Goal: Information Seeking & Learning: Learn about a topic

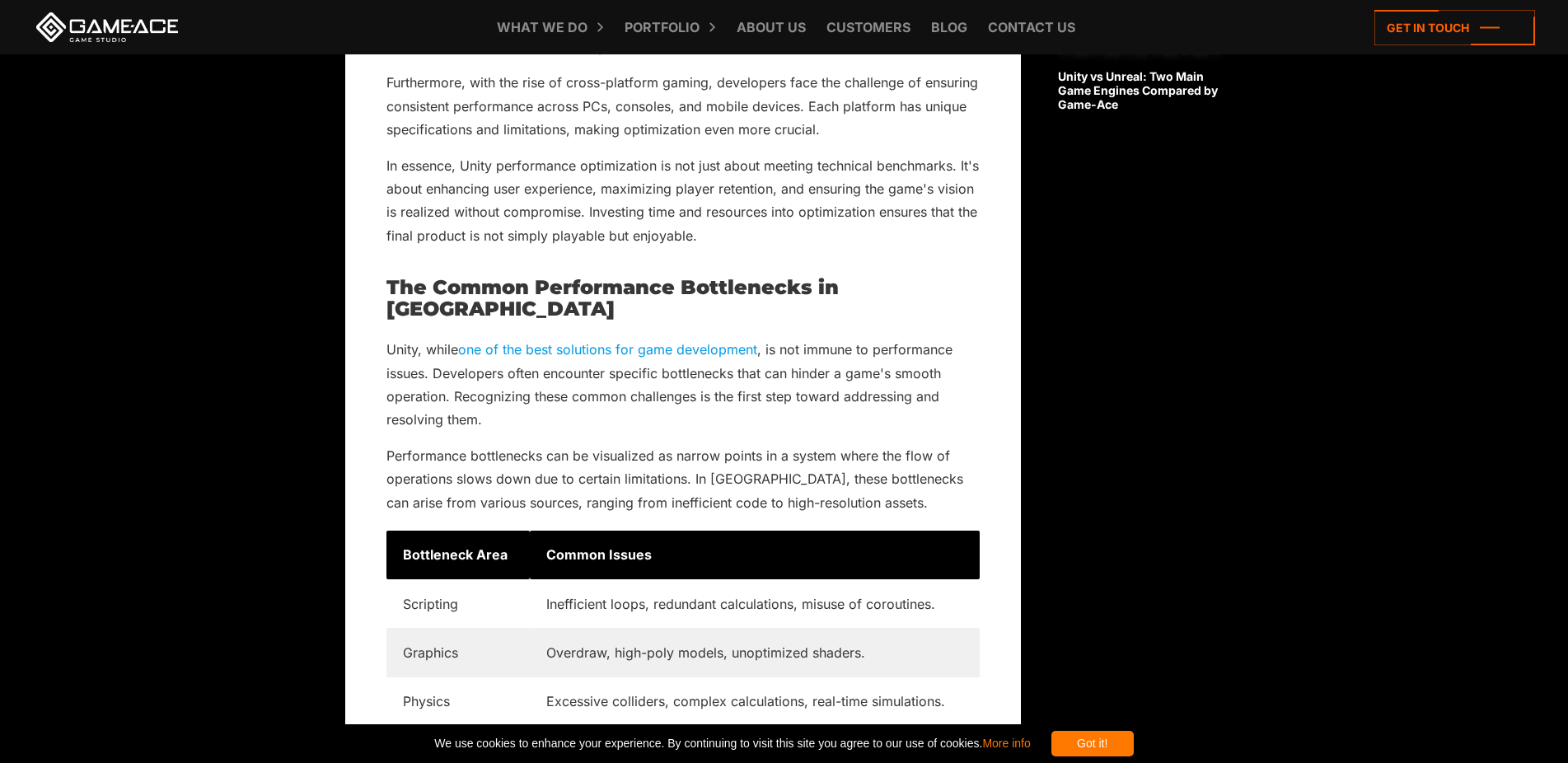
scroll to position [1978, 0]
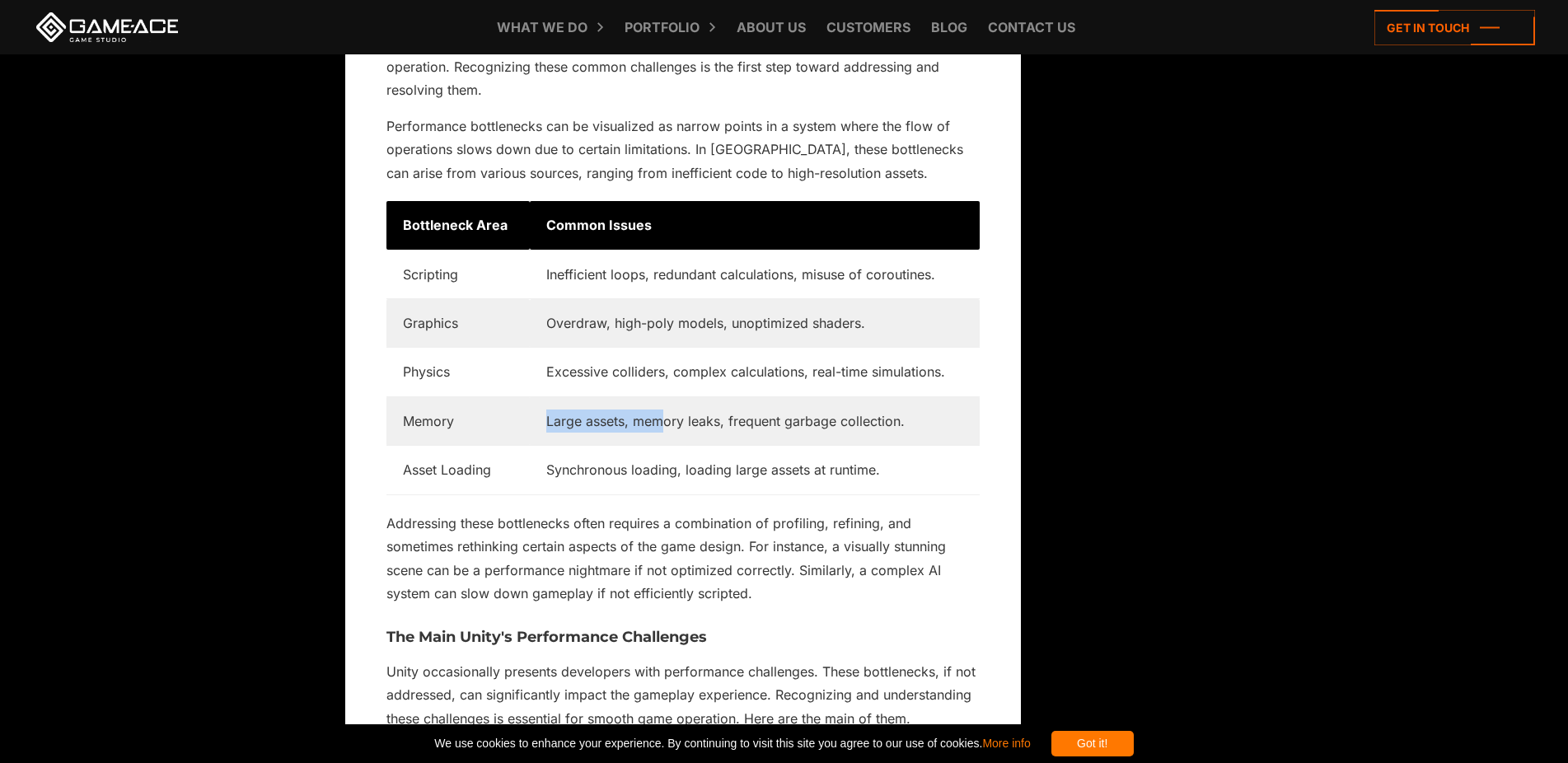
drag, startPoint x: 544, startPoint y: 401, endPoint x: 658, endPoint y: 402, distance: 114.0
click at [658, 402] on td "Large assets, memory leaks, frequent garbage collection." at bounding box center [755, 421] width 450 height 48
click at [666, 409] on td "Large assets, memory leaks, frequent garbage collection." at bounding box center [755, 421] width 450 height 48
drag, startPoint x: 697, startPoint y: 400, endPoint x: 784, endPoint y: 396, distance: 87.1
click at [784, 397] on td "Large assets, memory leaks, frequent garbage collection." at bounding box center [755, 421] width 450 height 48
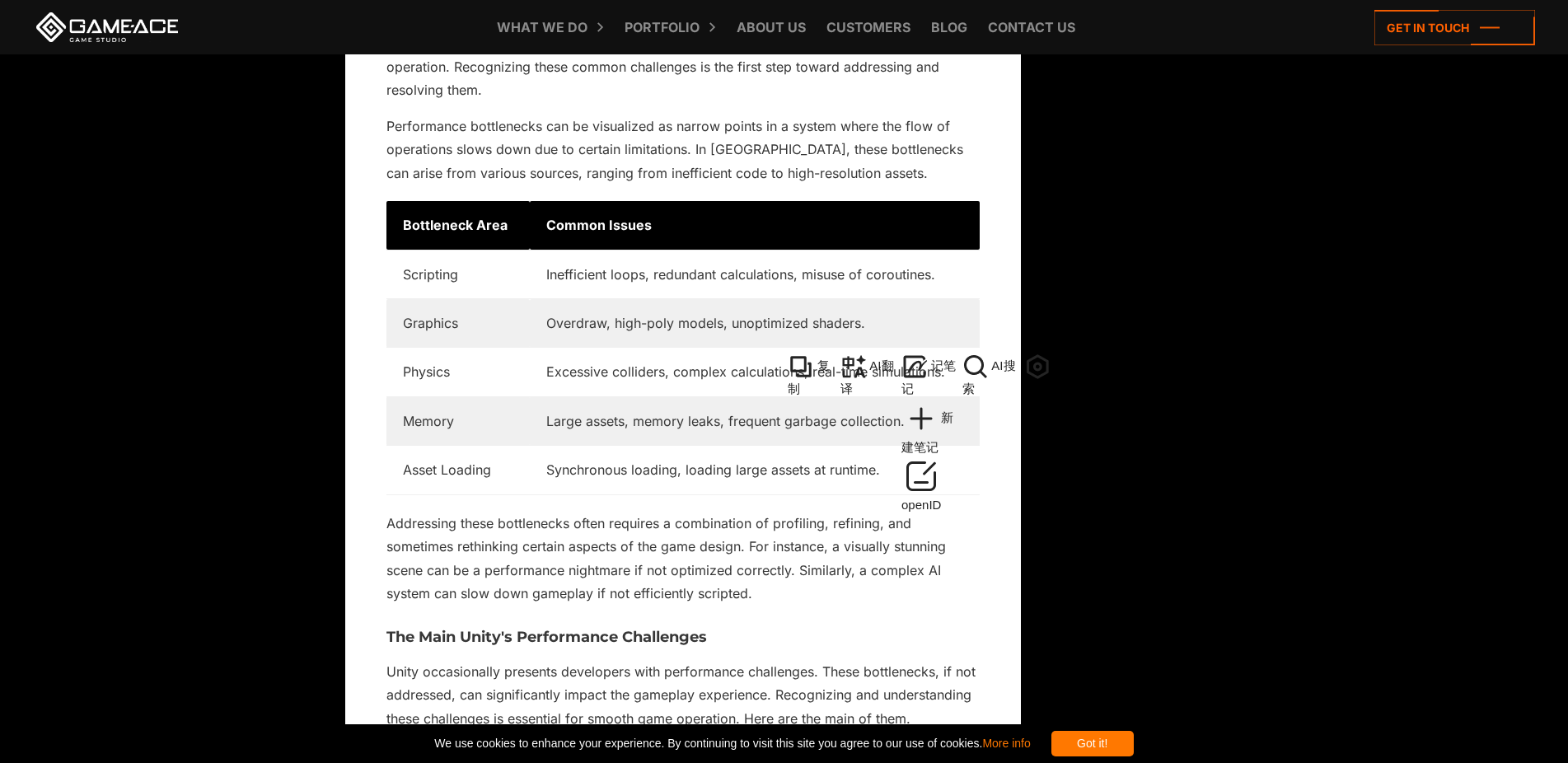
click at [790, 407] on td "Large assets, memory leaks, frequent garbage collection." at bounding box center [755, 421] width 450 height 48
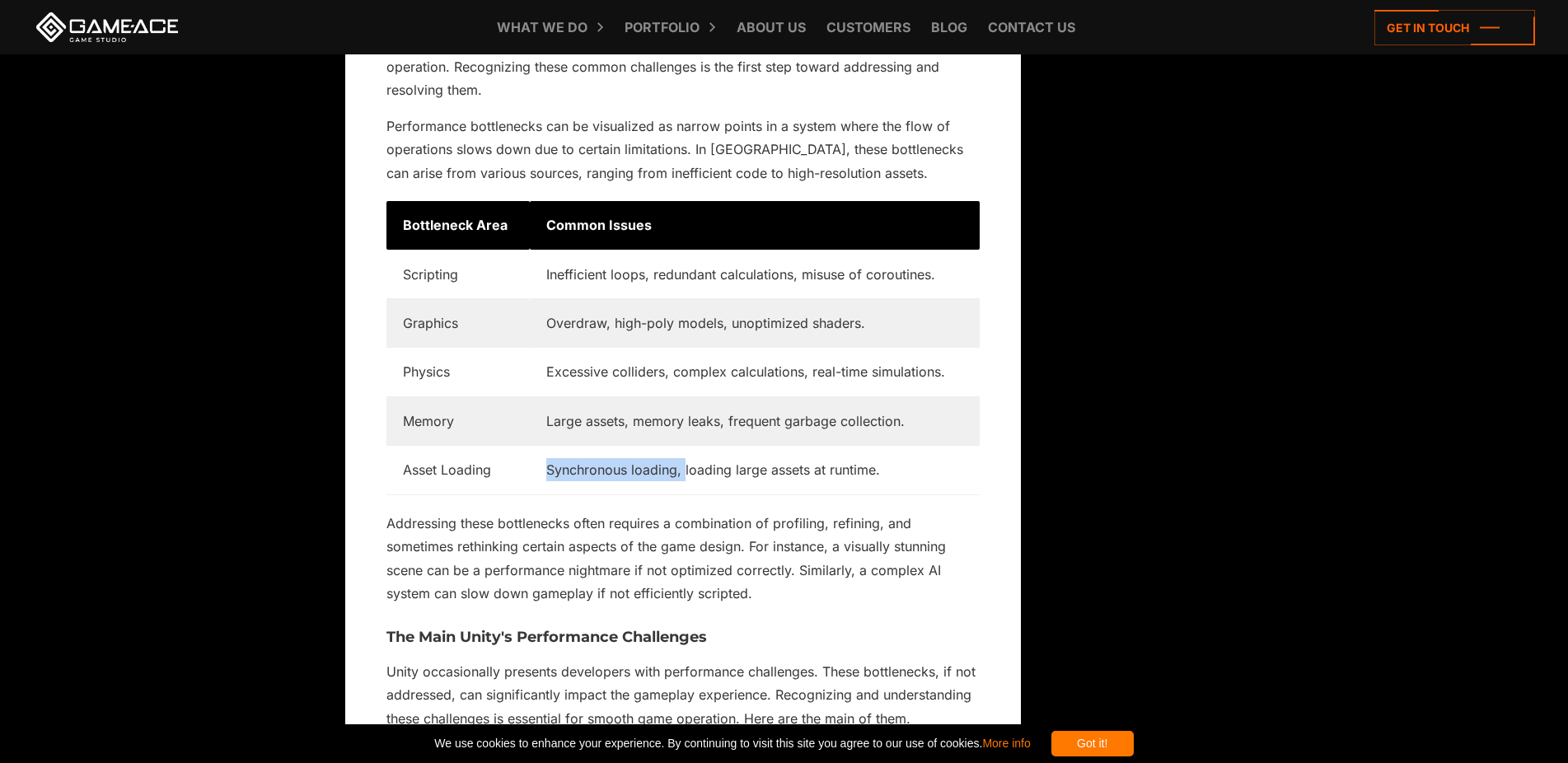
drag, startPoint x: 548, startPoint y: 449, endPoint x: 685, endPoint y: 446, distance: 137.0
click at [685, 446] on td "Synchronous loading, loading large assets at runtime." at bounding box center [755, 470] width 450 height 48
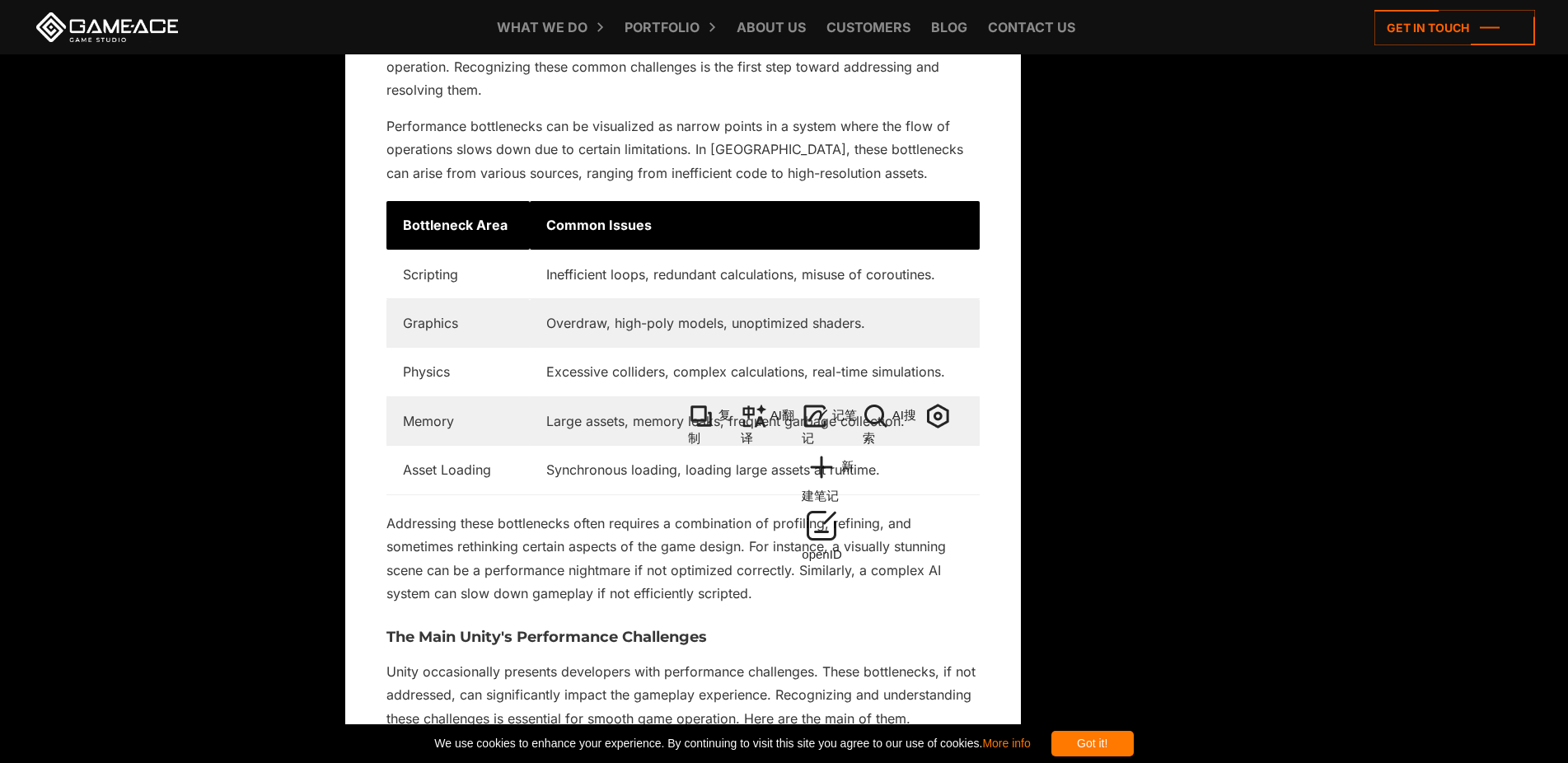
click at [718, 451] on td "Synchronous loading, loading large assets at runtime." at bounding box center [755, 470] width 450 height 48
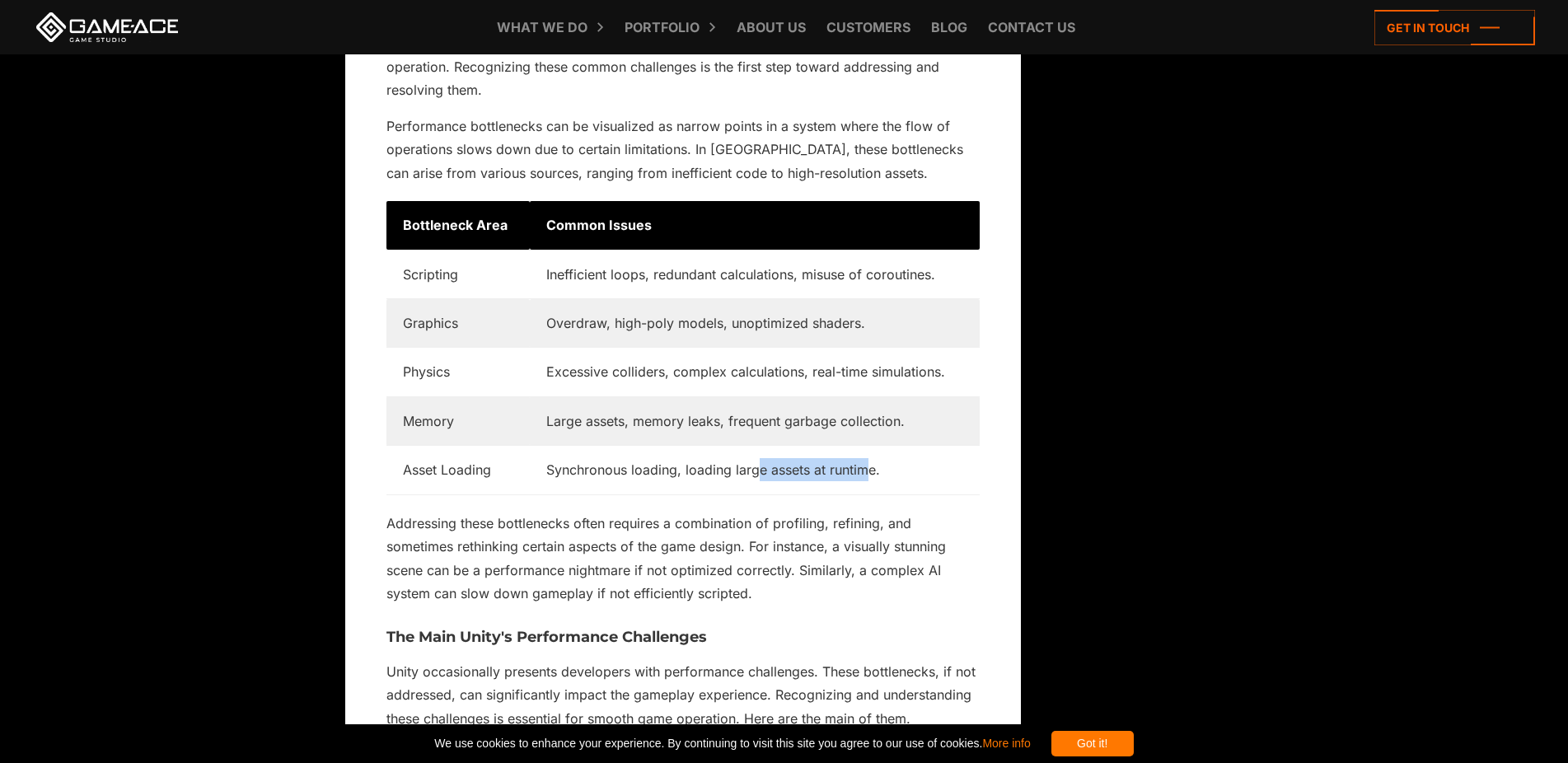
drag, startPoint x: 816, startPoint y: 449, endPoint x: 866, endPoint y: 445, distance: 50.2
click at [866, 446] on td "Synchronous loading, loading large assets at runtime." at bounding box center [755, 470] width 450 height 48
click at [796, 449] on td "Synchronous loading, loading large assets at runtime." at bounding box center [755, 470] width 450 height 48
drag, startPoint x: 568, startPoint y: 398, endPoint x: 896, endPoint y: 395, distance: 328.0
click at [896, 397] on td "Large assets, memory leaks, frequent garbage collection." at bounding box center [755, 421] width 450 height 48
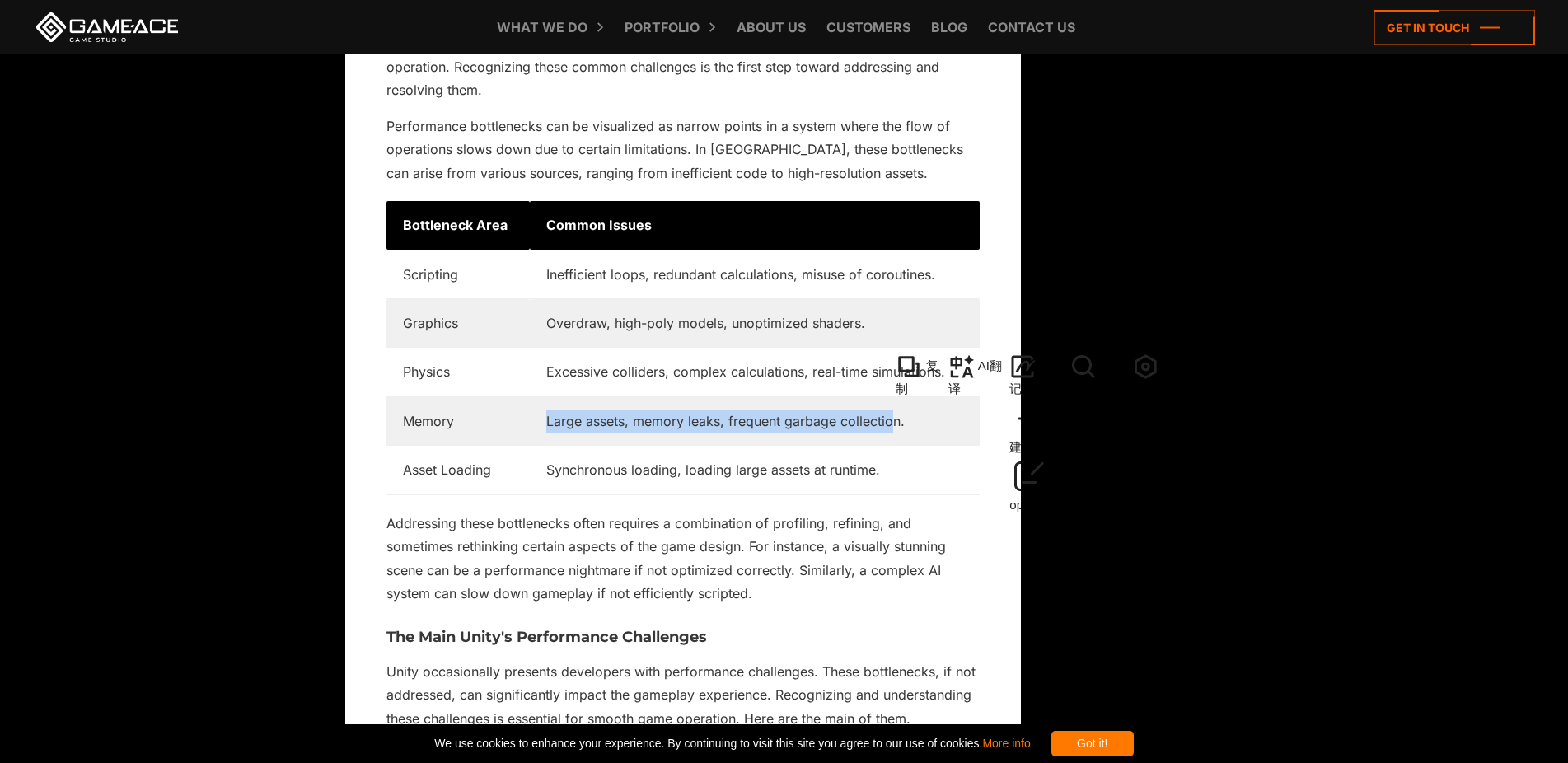
click at [796, 406] on td "Large assets, memory leaks, frequent garbage collection." at bounding box center [755, 421] width 450 height 48
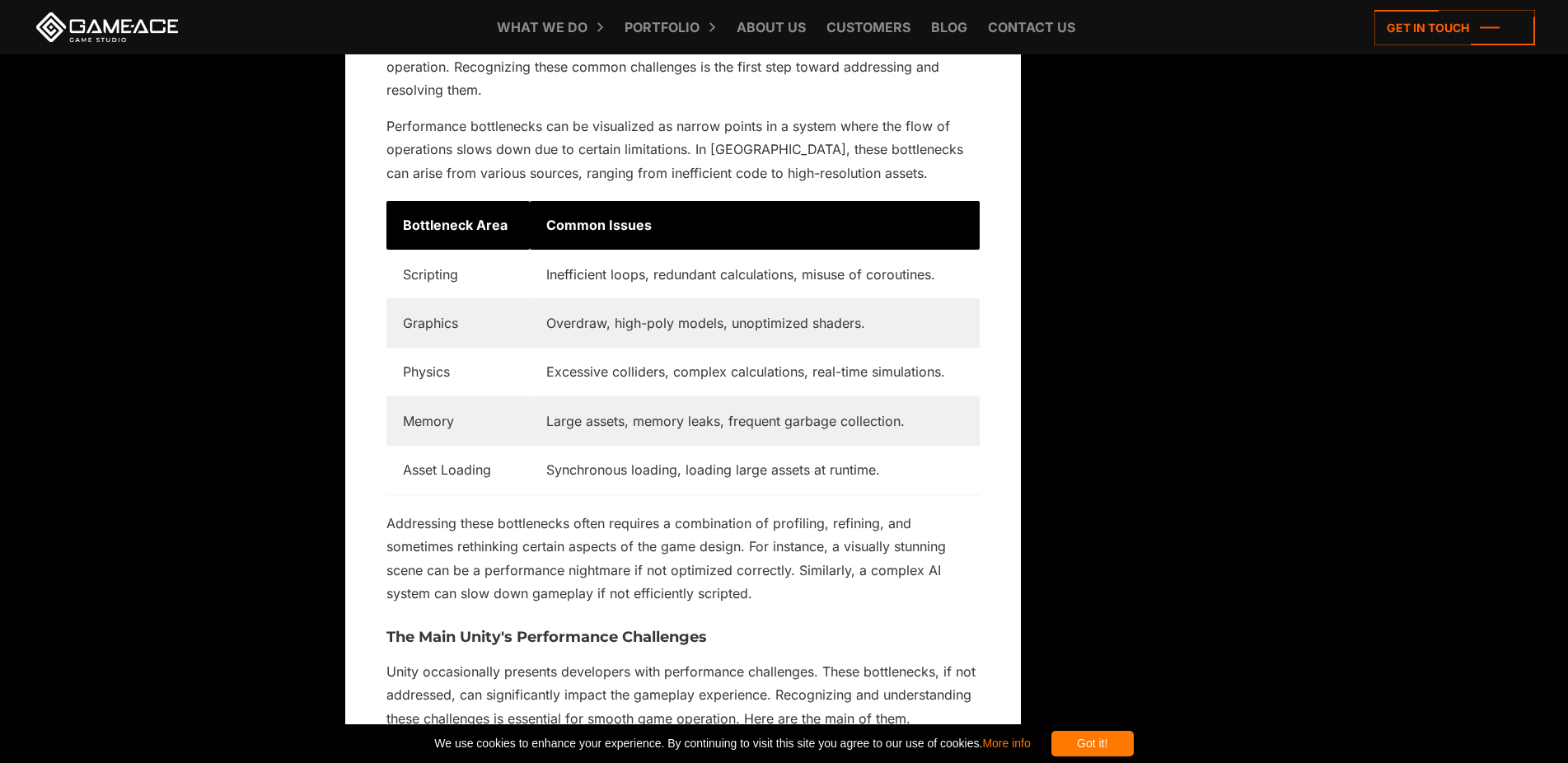
click at [552, 447] on td "Synchronous loading, loading large assets at runtime." at bounding box center [755, 470] width 450 height 48
click at [576, 448] on td "Synchronous loading, loading large assets at runtime." at bounding box center [755, 470] width 450 height 48
